Goal: Information Seeking & Learning: Learn about a topic

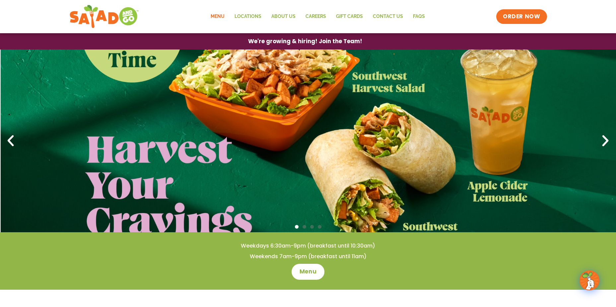
click at [220, 16] on link "Menu" at bounding box center [218, 16] width 24 height 15
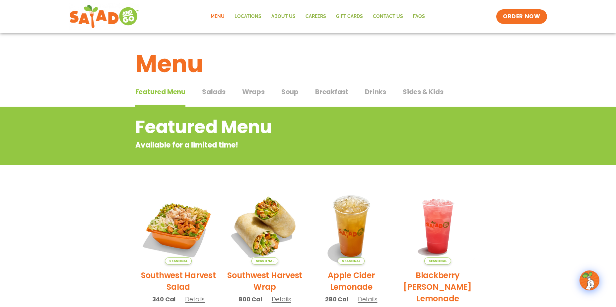
click at [325, 92] on span "Breakfast" at bounding box center [331, 92] width 33 height 10
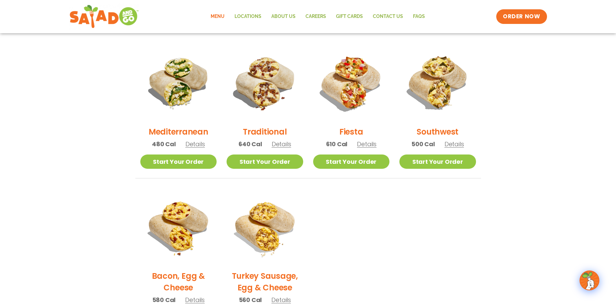
scroll to position [166, 0]
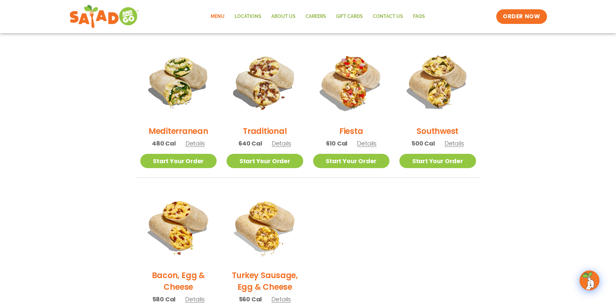
click at [277, 144] on span "Details" at bounding box center [282, 143] width 20 height 8
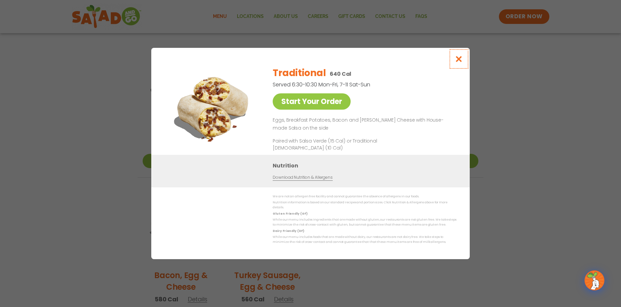
click at [459, 60] on icon "Close modal" at bounding box center [459, 58] width 8 height 7
